Goal: Task Accomplishment & Management: Complete application form

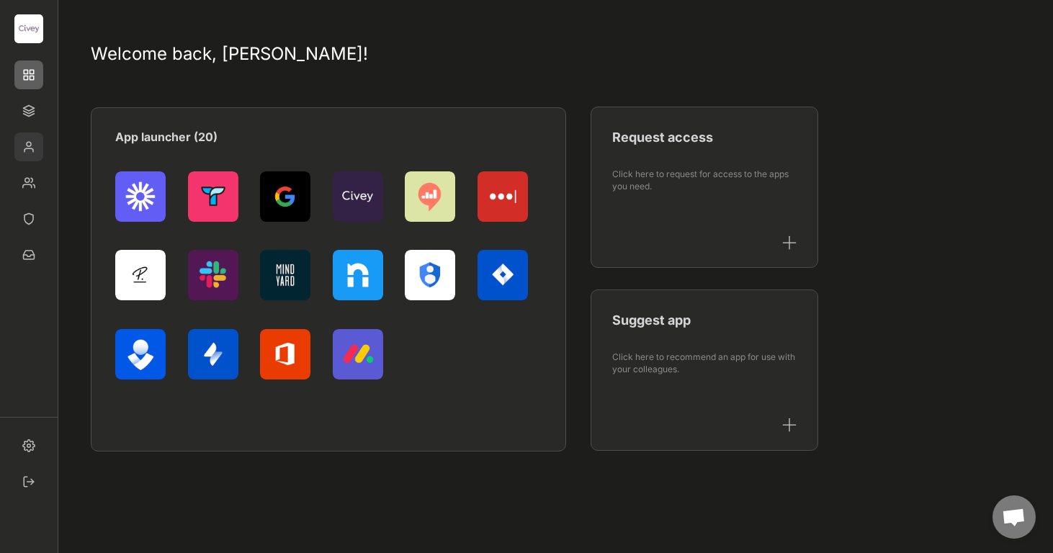
click at [32, 148] on img at bounding box center [28, 147] width 29 height 29
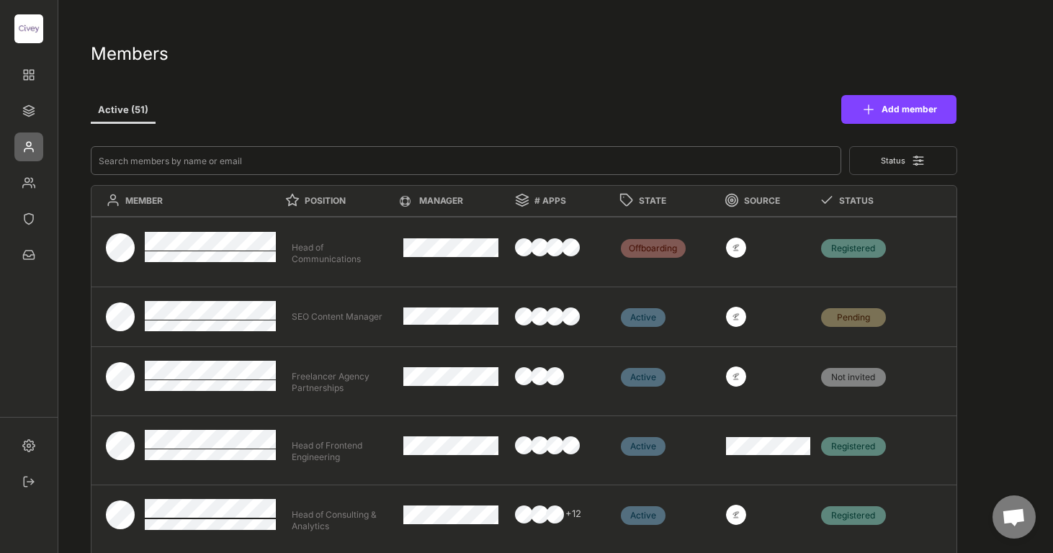
click at [176, 156] on input "input" at bounding box center [466, 160] width 750 height 29
type input "m"
type textarea "Lead Administrative Manager"
type textarea "CEO"
type textarea "Senior Editor"
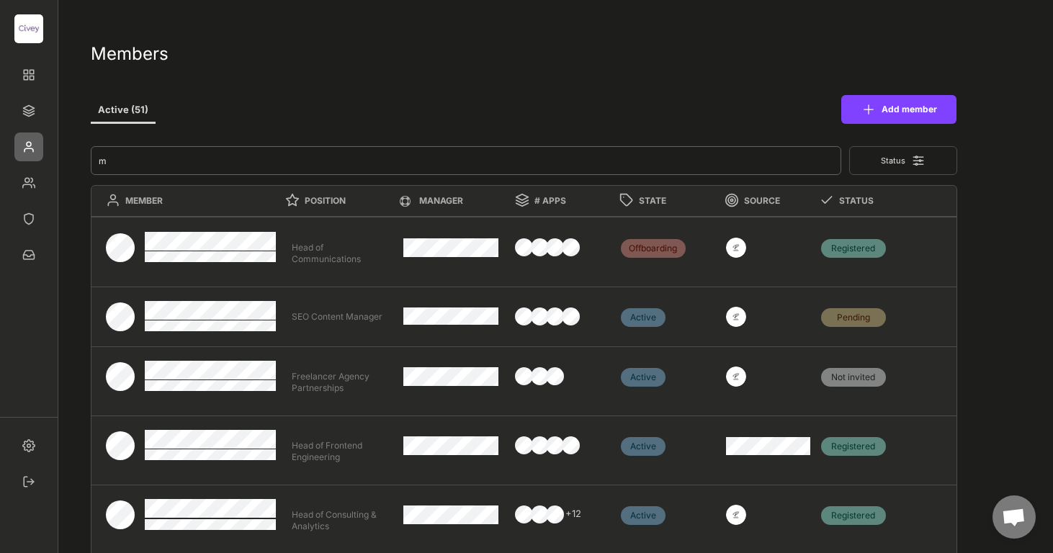
type textarea "Lead Director Sales Politik"
type textarea "Junior Finance Operations Manager"
type textarea "Director Consulting & Analytics"
type textarea "Research Analyst"
type textarea "Freelancer Agency Partnerships"
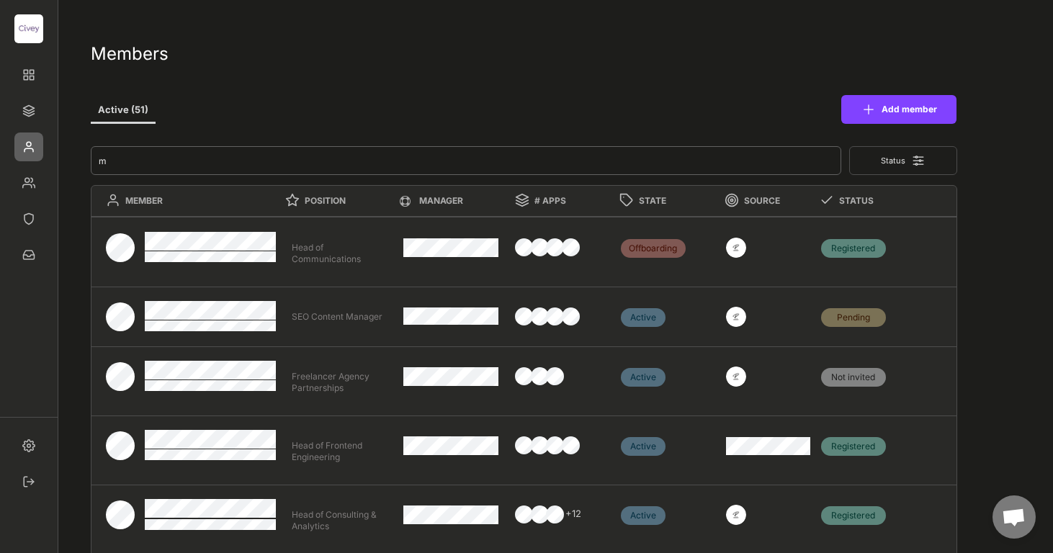
type textarea "Chief of Staff"
type input "me"
type textarea "Junior Finance Operations Manager"
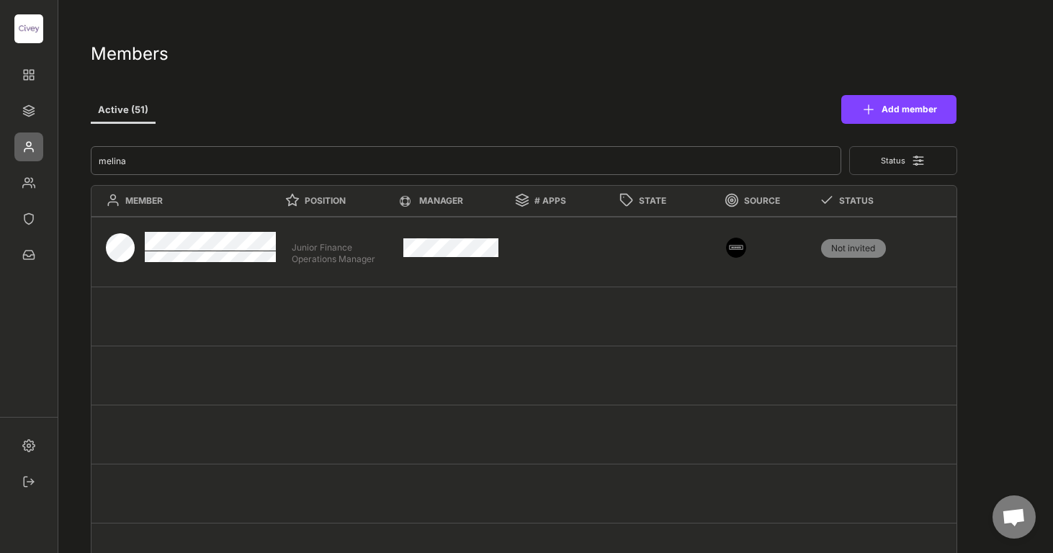
type input "melina"
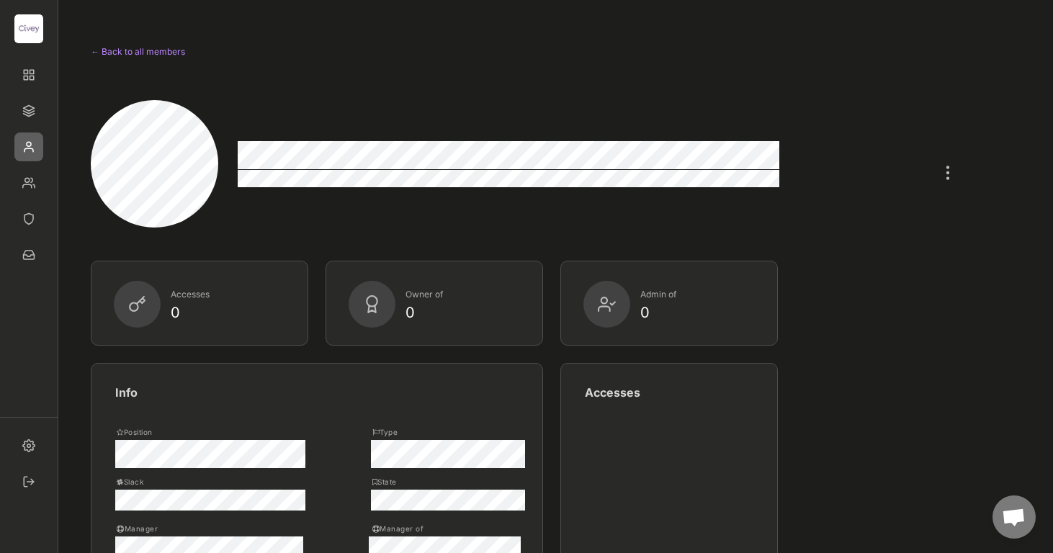
click at [949, 172] on div at bounding box center [947, 166] width 19 height 32
click at [883, 287] on div "Onboarding" at bounding box center [875, 299] width 142 height 29
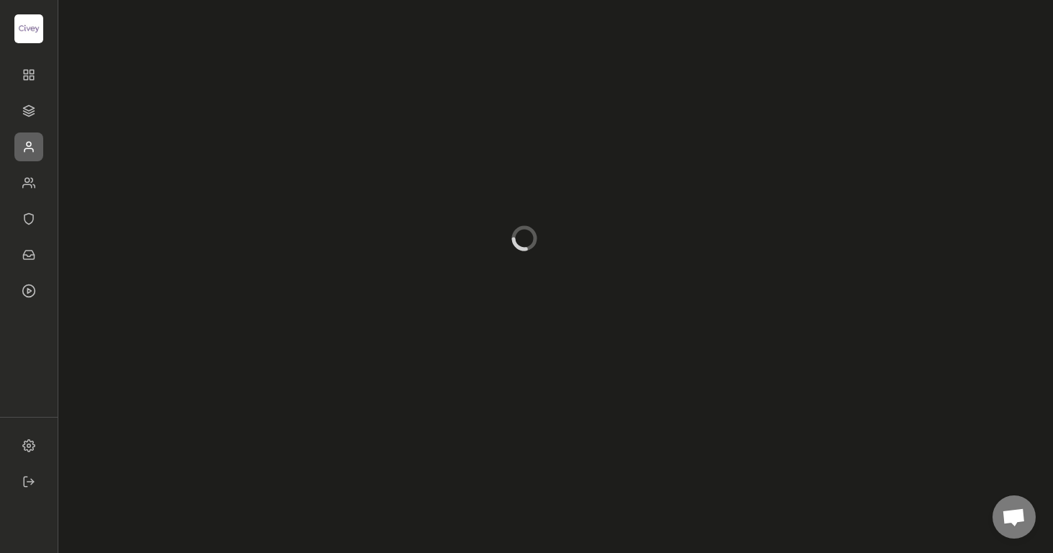
select select
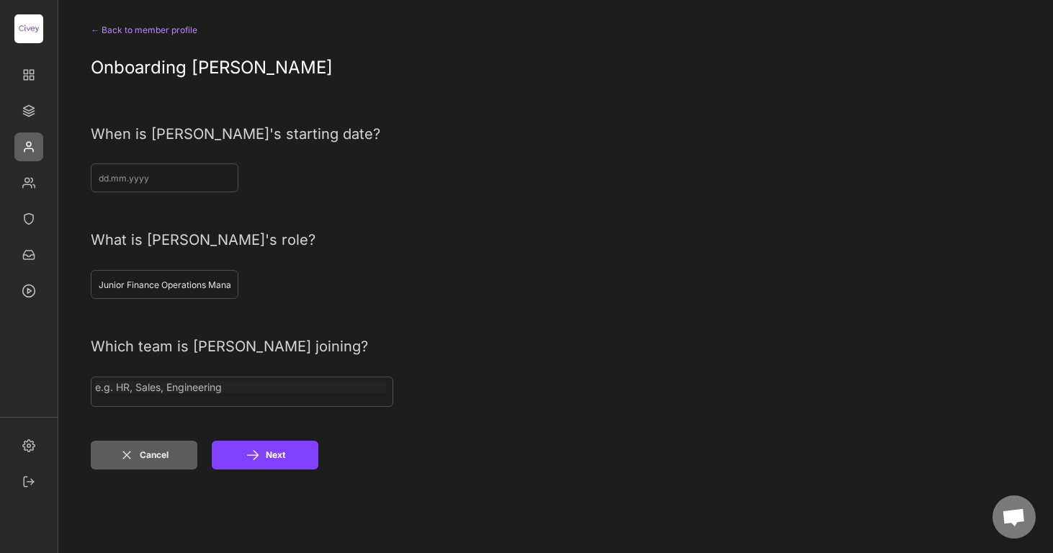
select select
click at [187, 176] on input "input" at bounding box center [165, 177] width 148 height 29
type input "[DATE]"
click at [231, 389] on input "search" at bounding box center [242, 387] width 294 height 12
select select
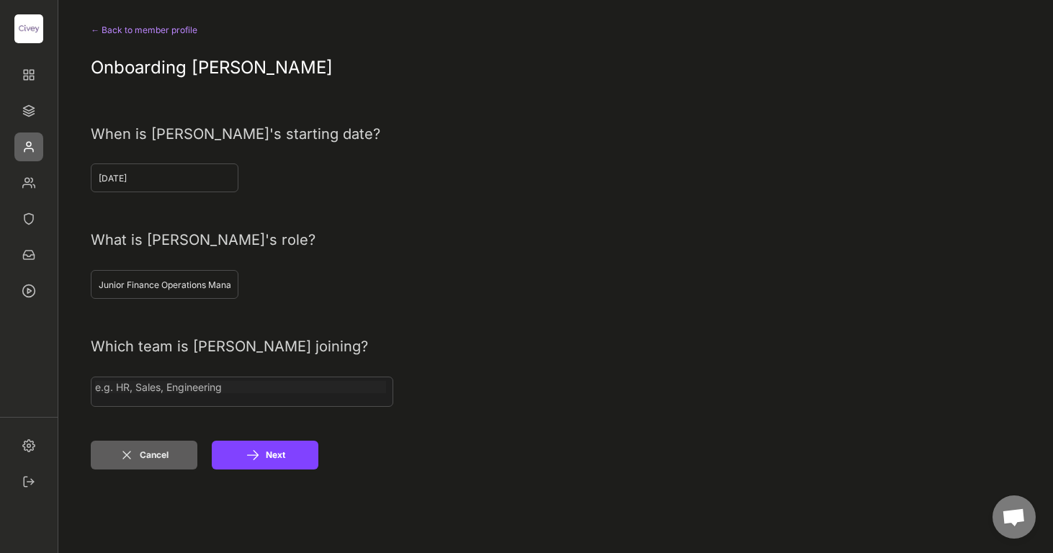
click at [231, 389] on input "search" at bounding box center [242, 387] width 294 height 12
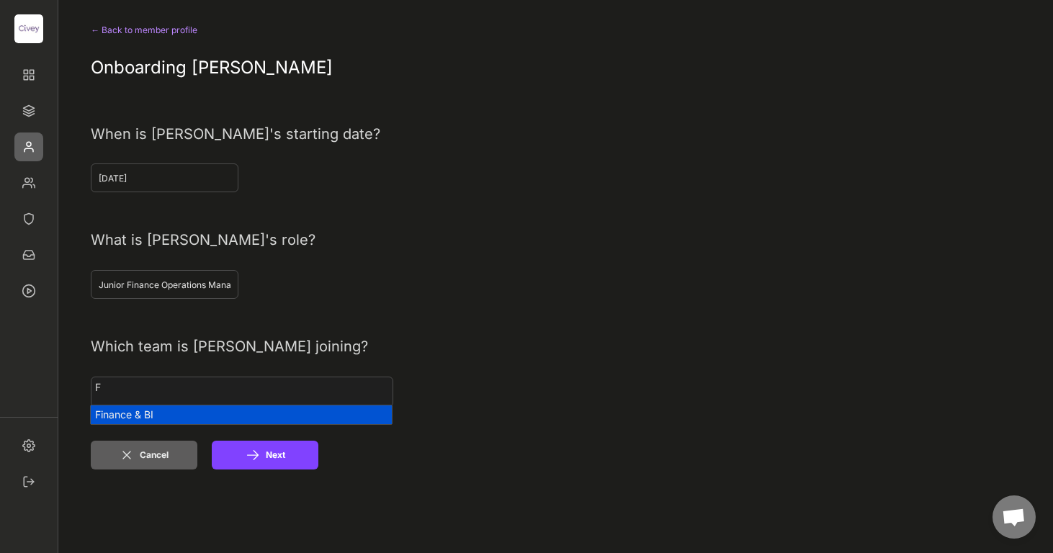
type input "F"
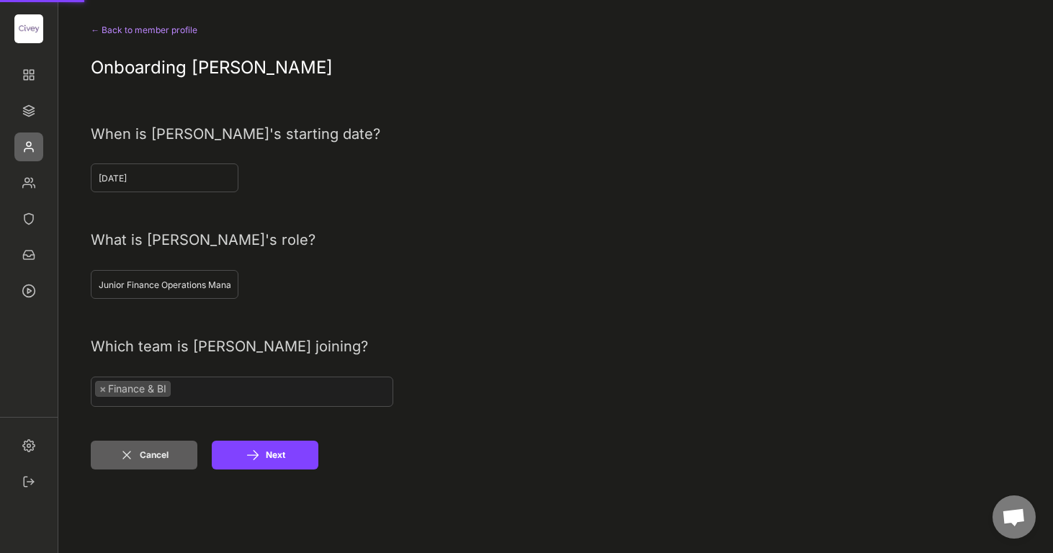
scroll to position [98, 0]
select select "1348695171700984260__LOOKUP__1703680950978x270687911127285760"
click at [257, 449] on icon at bounding box center [253, 455] width 14 height 14
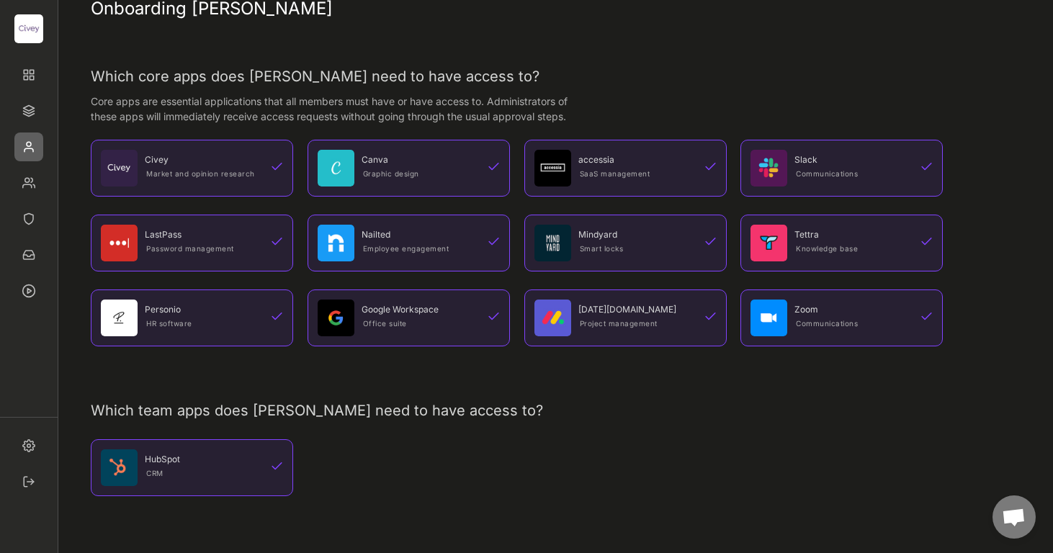
scroll to position [46, 0]
click at [461, 186] on div "Canva Graphic design" at bounding box center [409, 167] width 202 height 57
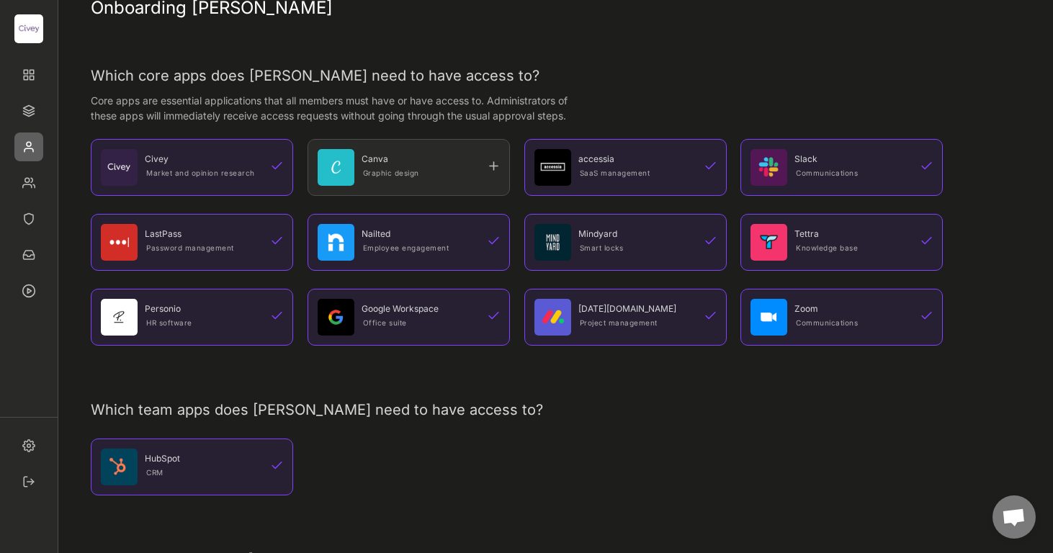
click at [632, 334] on div "[DATE][DOMAIN_NAME] Project management" at bounding box center [625, 317] width 202 height 57
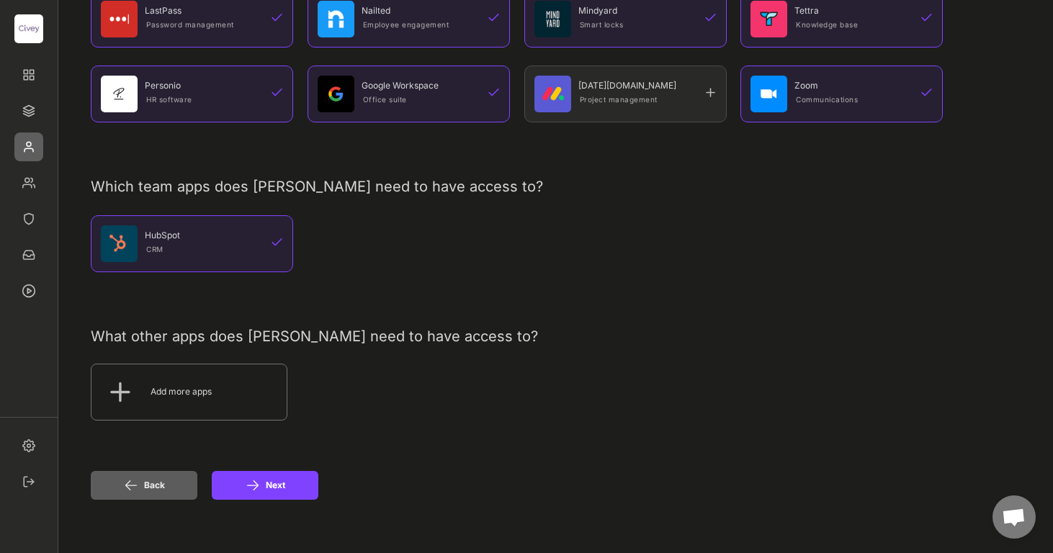
scroll to position [344, 0]
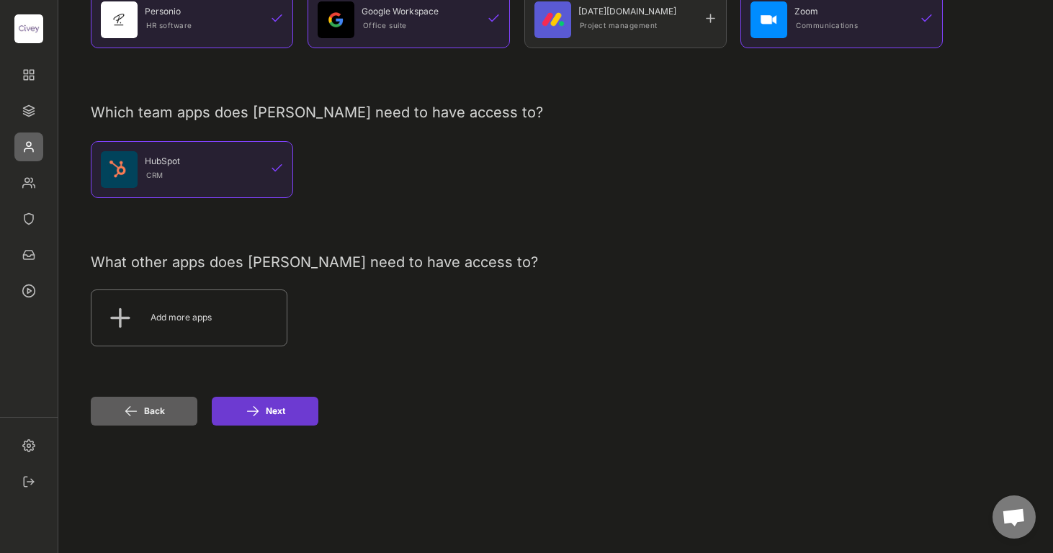
click at [242, 412] on button "Next" at bounding box center [265, 411] width 107 height 29
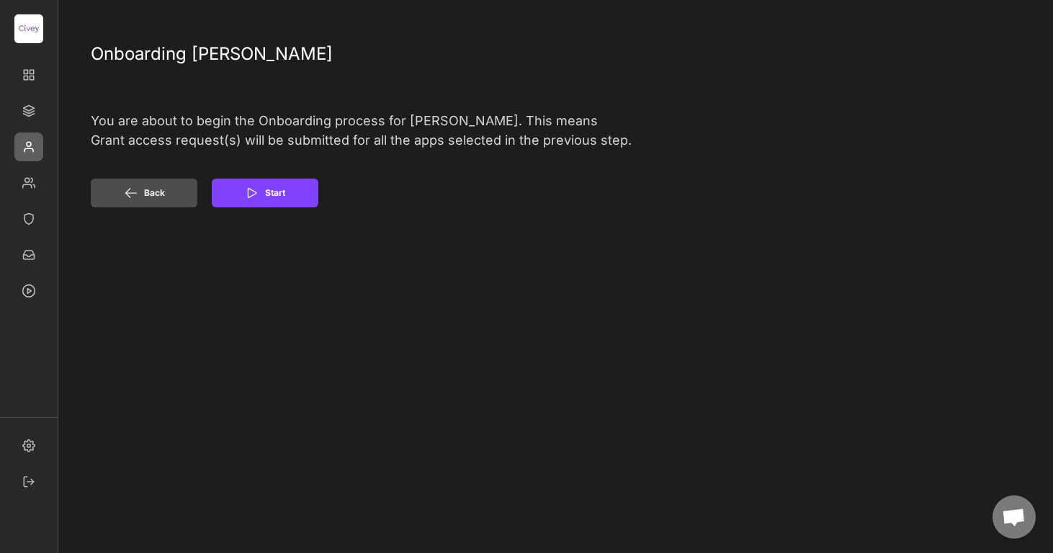
click at [188, 200] on button "Back" at bounding box center [144, 193] width 107 height 29
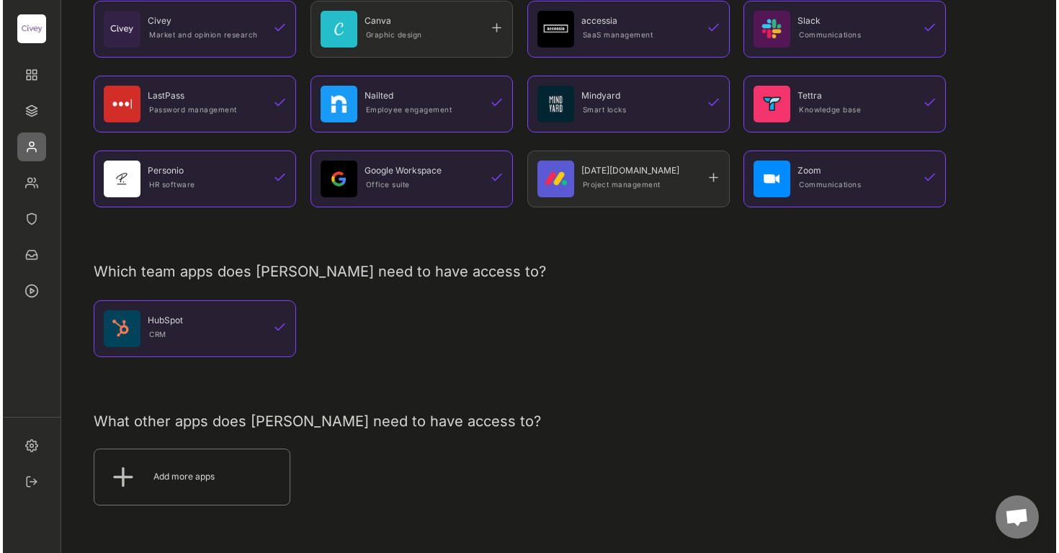
scroll to position [200, 0]
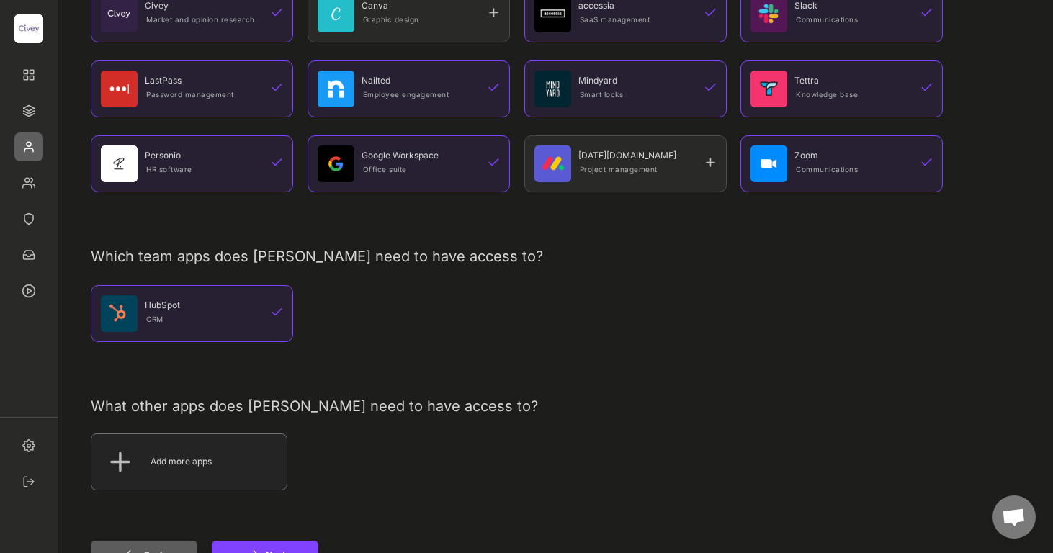
click at [207, 464] on div "Add more apps" at bounding box center [207, 462] width 113 height 12
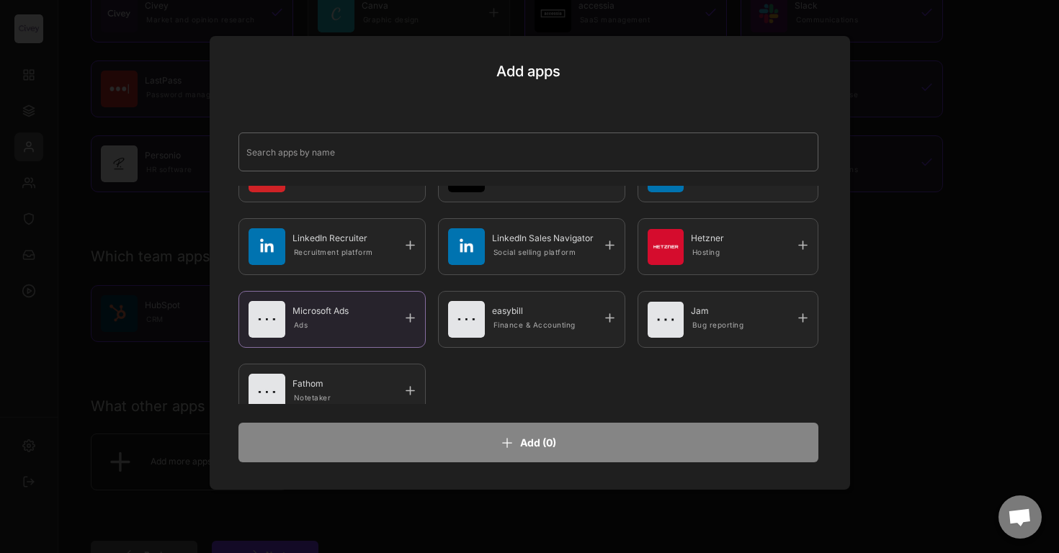
scroll to position [1301, 0]
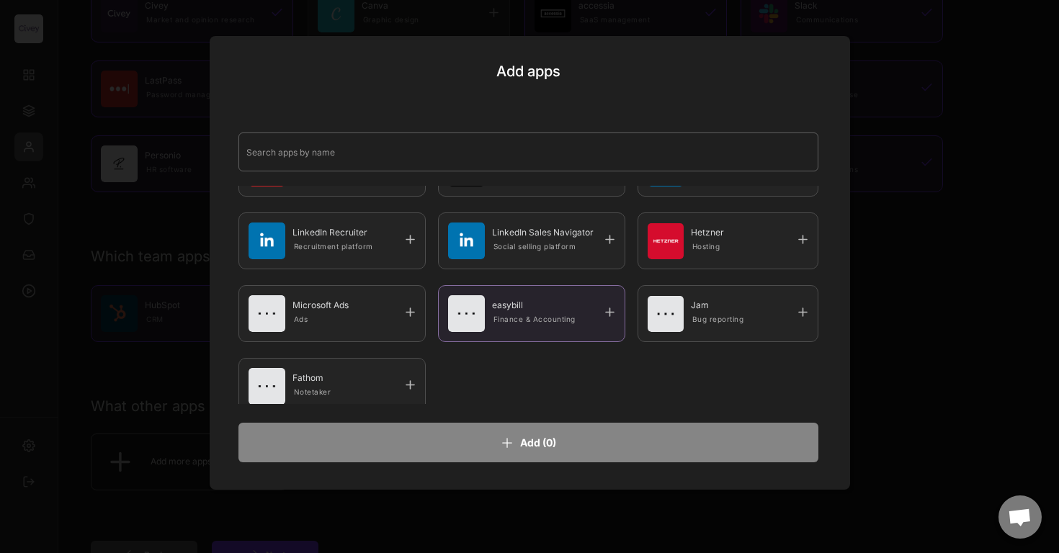
click at [612, 310] on div at bounding box center [610, 312] width 14 height 14
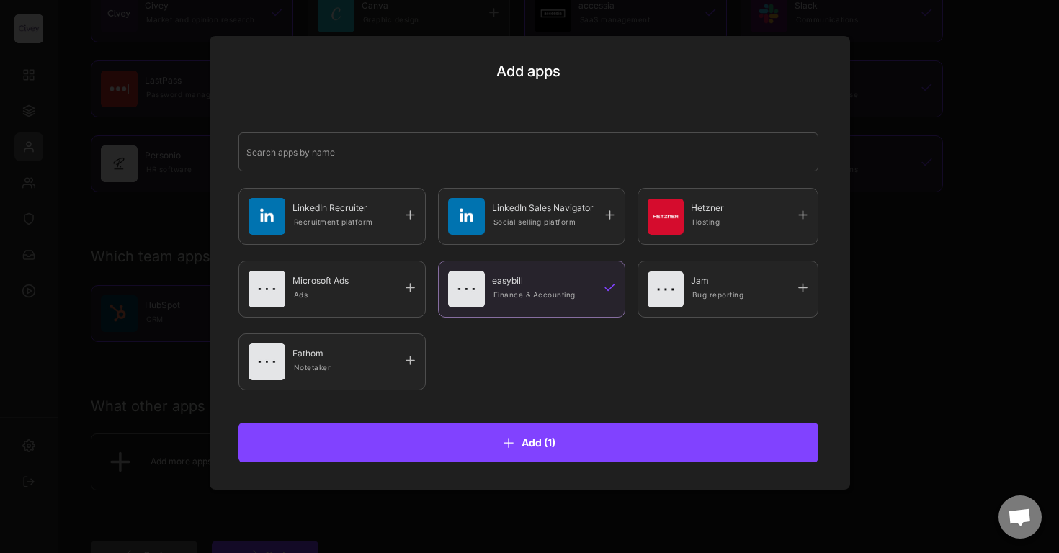
scroll to position [1326, 0]
click at [411, 359] on div at bounding box center [410, 360] width 14 height 14
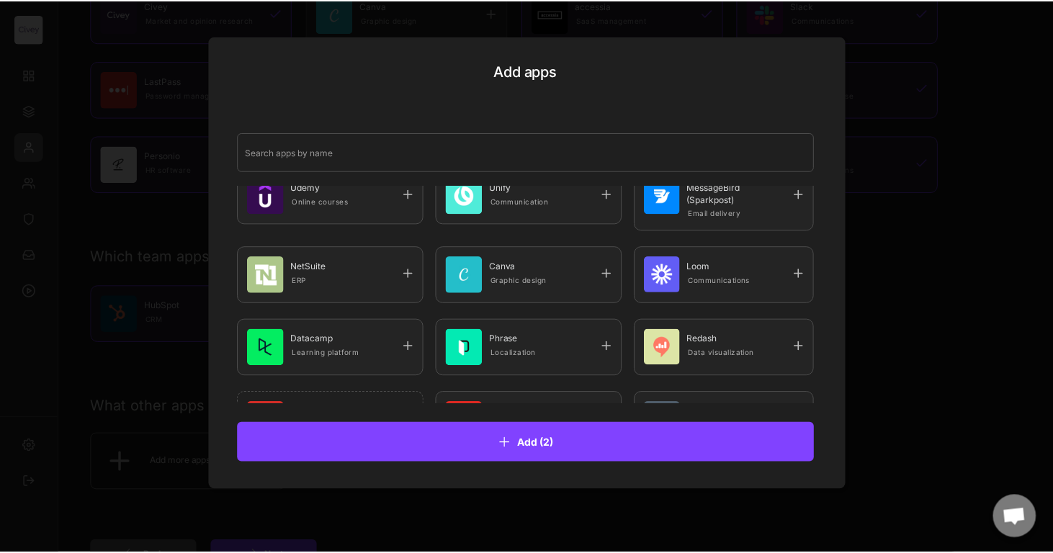
scroll to position [250, 0]
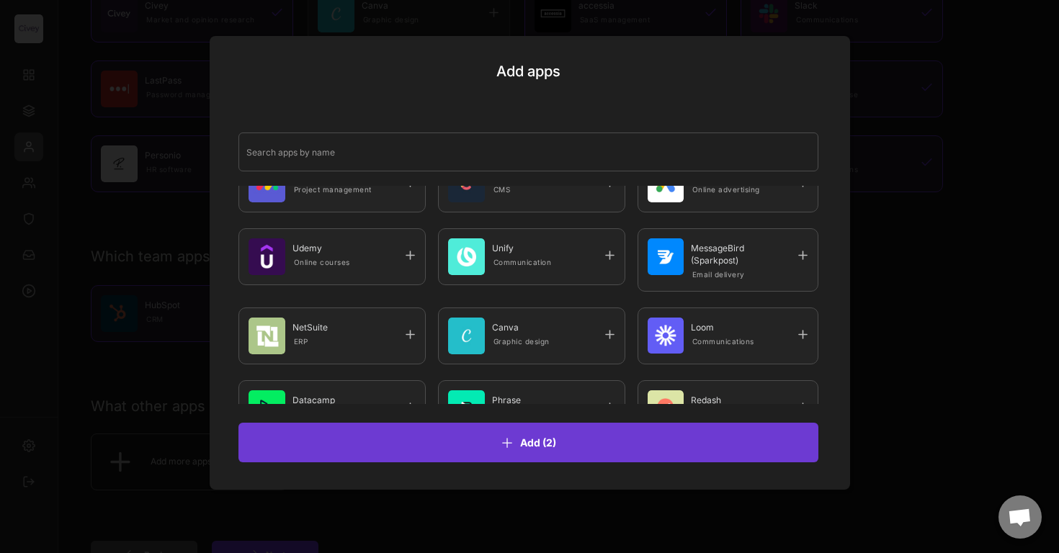
click at [494, 450] on button "Add (2)" at bounding box center [528, 443] width 580 height 40
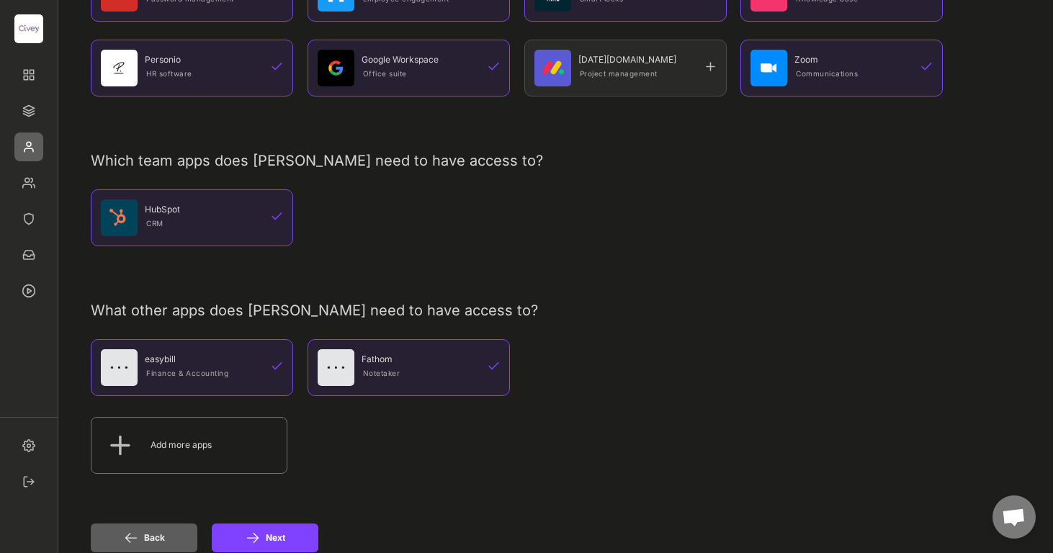
scroll to position [331, 0]
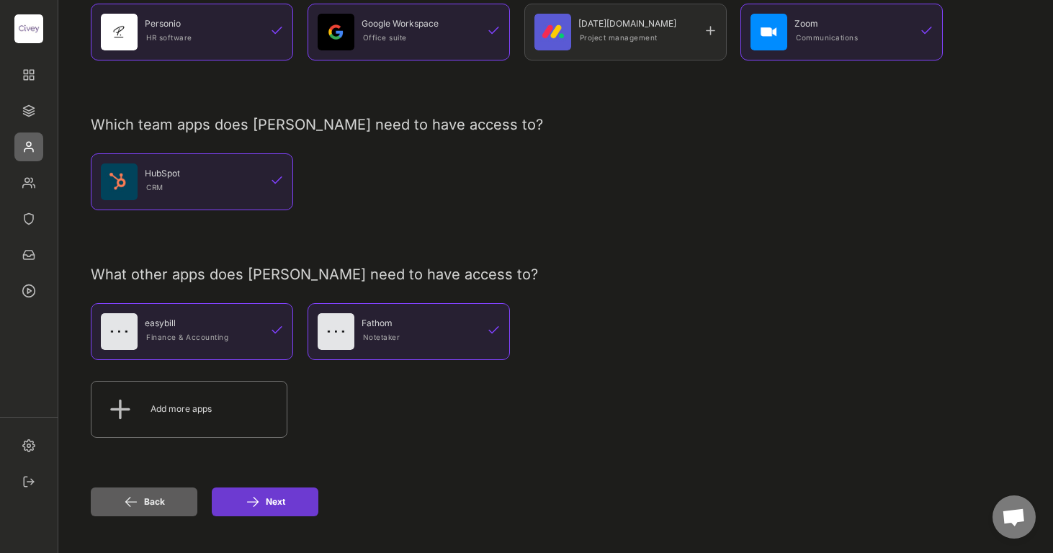
click at [268, 503] on button "Next" at bounding box center [265, 502] width 107 height 29
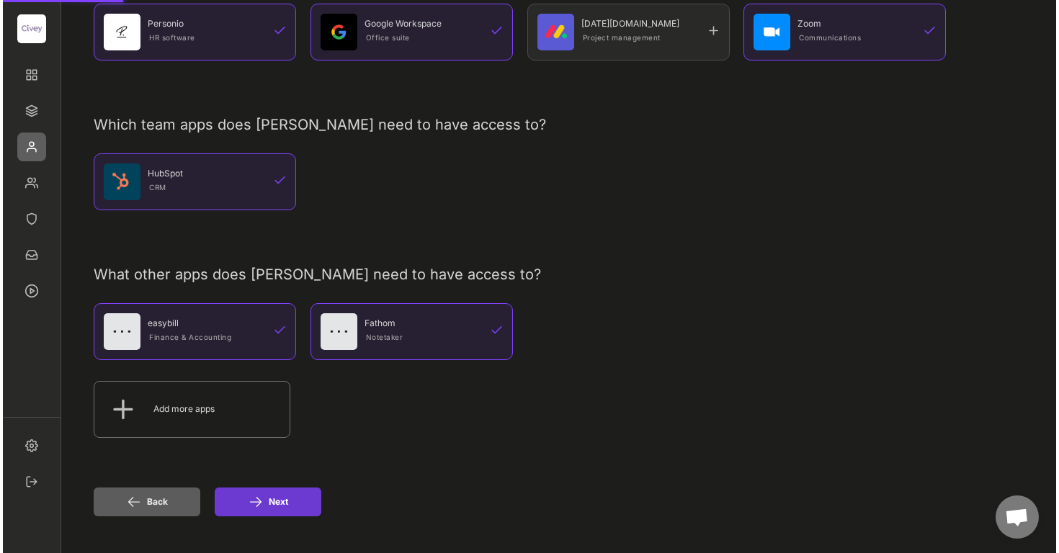
scroll to position [0, 0]
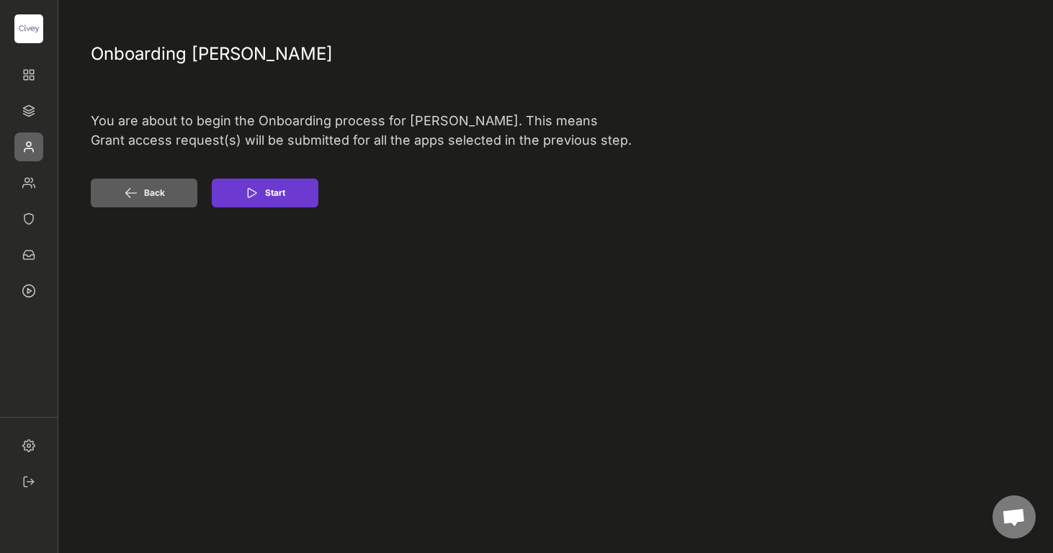
click at [279, 202] on button "Start" at bounding box center [265, 193] width 107 height 29
